Goal: Task Accomplishment & Management: Manage account settings

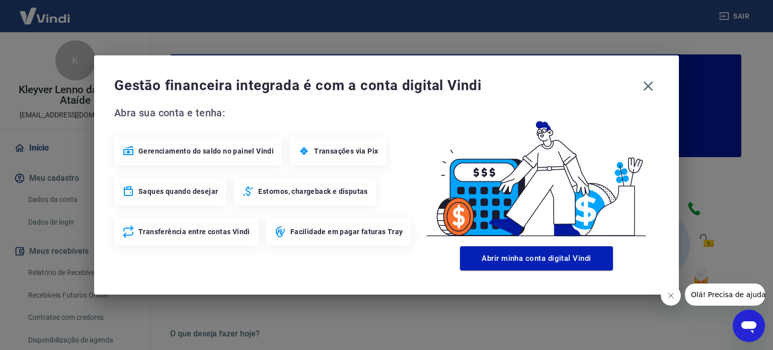
click at [636, 86] on span "Gestão financeira integrada é com a conta digital Vindi" at bounding box center [375, 85] width 523 height 20
click at [651, 86] on icon "button" at bounding box center [648, 86] width 16 height 16
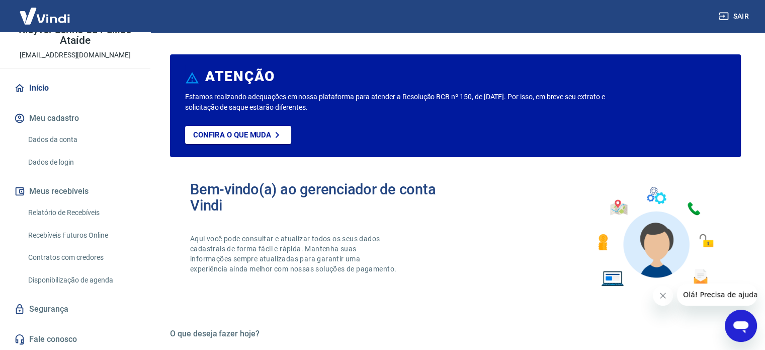
scroll to position [60, 0]
click at [94, 209] on link "Relatório de Recebíveis" at bounding box center [81, 212] width 114 height 21
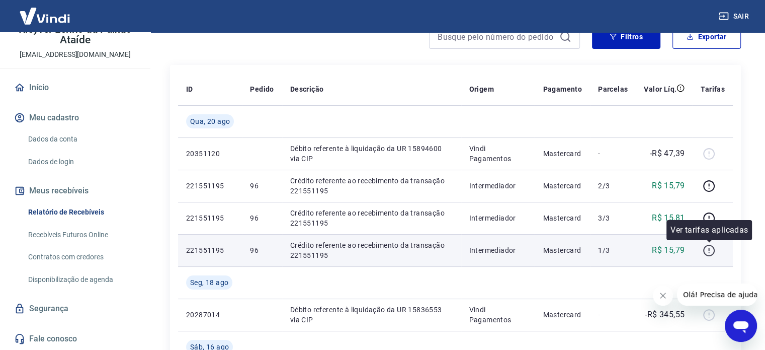
scroll to position [151, 0]
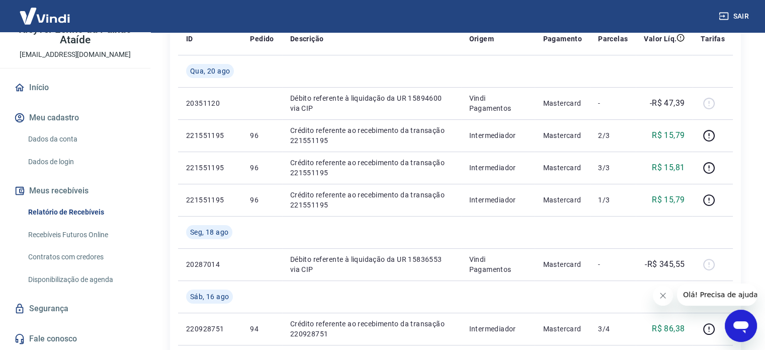
click at [101, 237] on link "Recebíveis Futuros Online" at bounding box center [81, 234] width 114 height 21
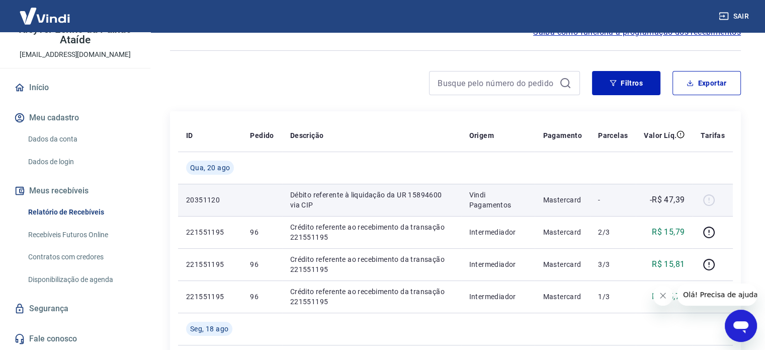
scroll to position [0, 0]
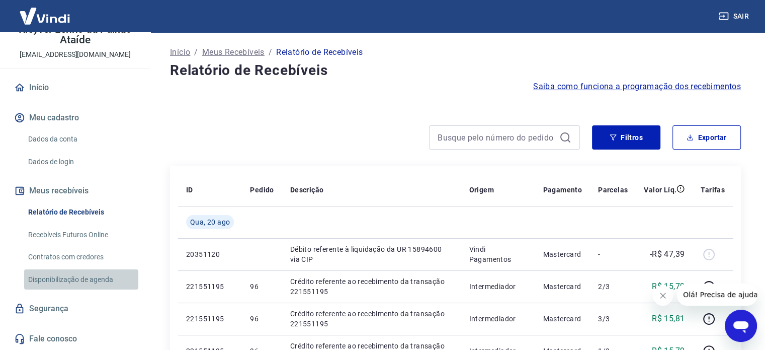
click at [102, 284] on link "Disponibilização de agenda" at bounding box center [81, 279] width 114 height 21
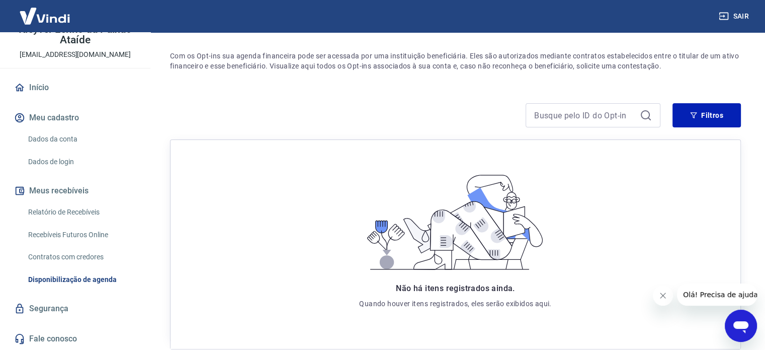
scroll to position [135, 0]
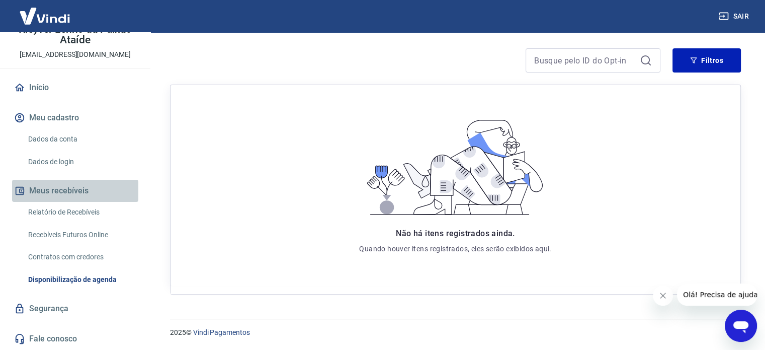
click at [77, 191] on button "Meus recebíveis" at bounding box center [75, 191] width 126 height 22
